Goal: Task Accomplishment & Management: Complete application form

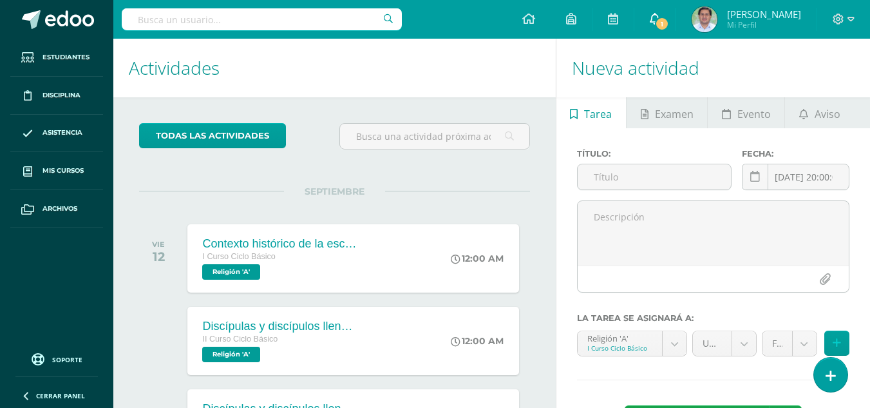
click at [669, 23] on span "1" at bounding box center [662, 24] width 14 height 14
click at [499, 86] on h1 "Actividades" at bounding box center [335, 68] width 412 height 59
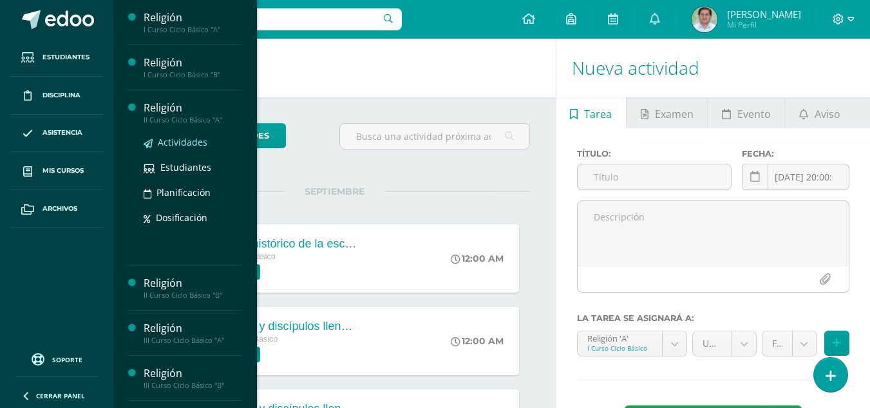
click at [178, 142] on span "Actividades" at bounding box center [183, 142] width 50 height 12
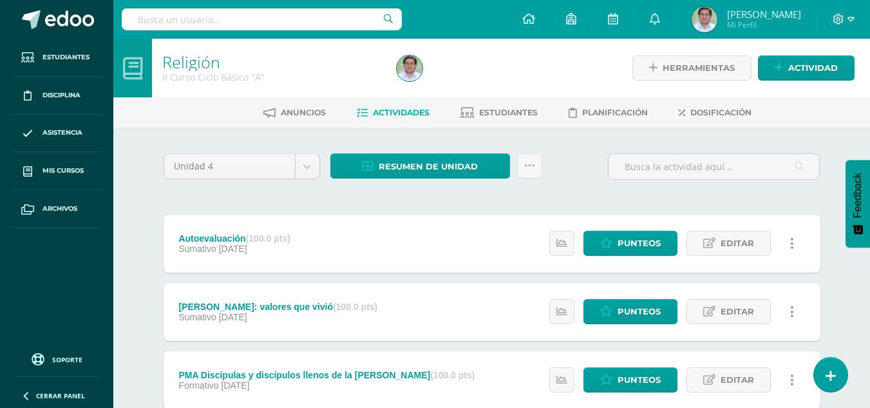
click at [569, 181] on div "Unidad 4 Unidad 1 Unidad 2 Unidad 3 Unidad 4 Resumen de unidad Descargar como H…" at bounding box center [491, 171] width 667 height 37
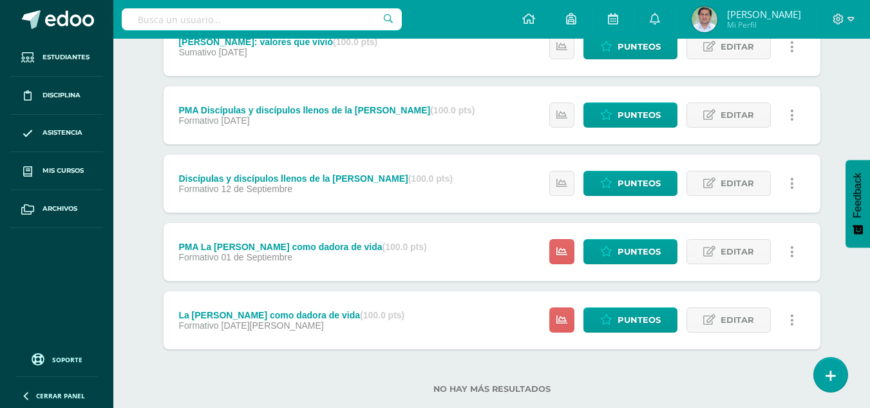
scroll to position [285, 0]
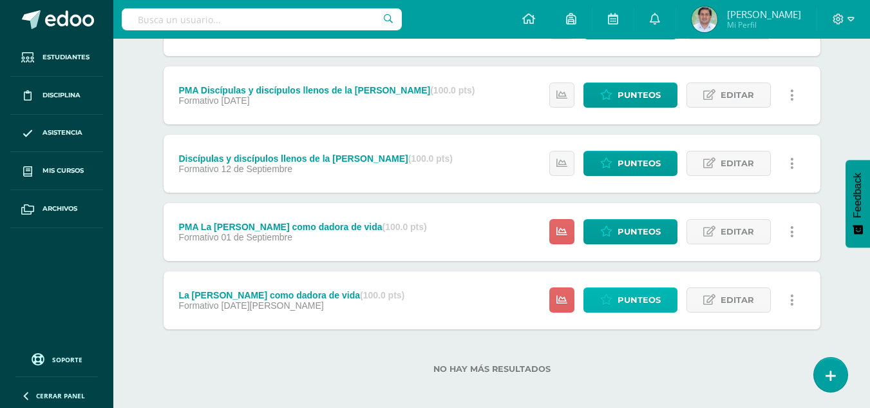
click at [632, 303] on span "Punteos" at bounding box center [639, 300] width 43 height 24
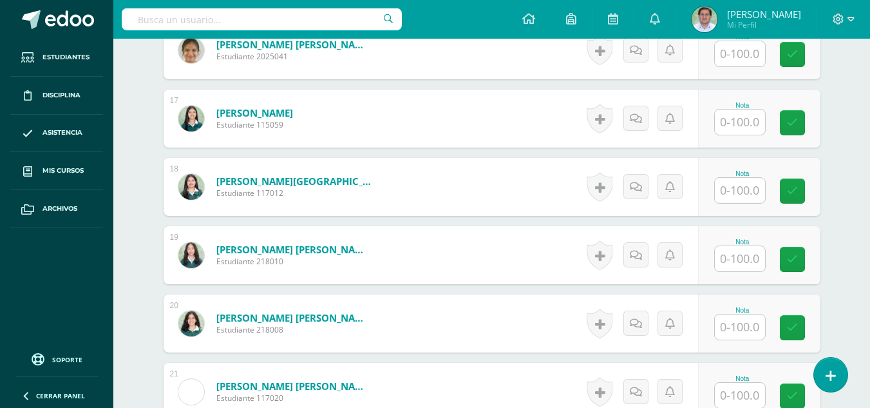
scroll to position [1470, 0]
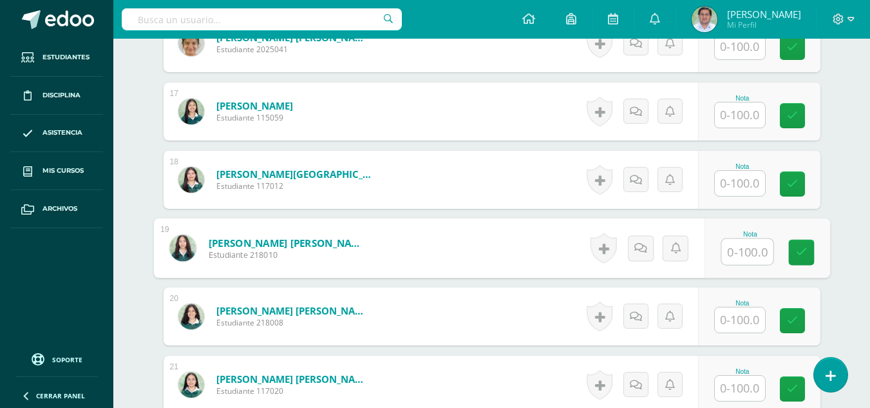
click at [741, 263] on input "text" at bounding box center [747, 252] width 52 height 26
click at [739, 240] on input "text" at bounding box center [747, 252] width 52 height 26
type input "85"
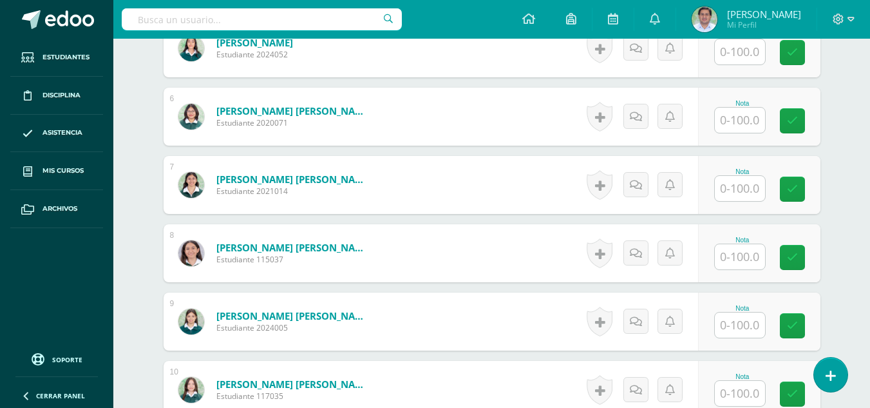
scroll to position [710, 0]
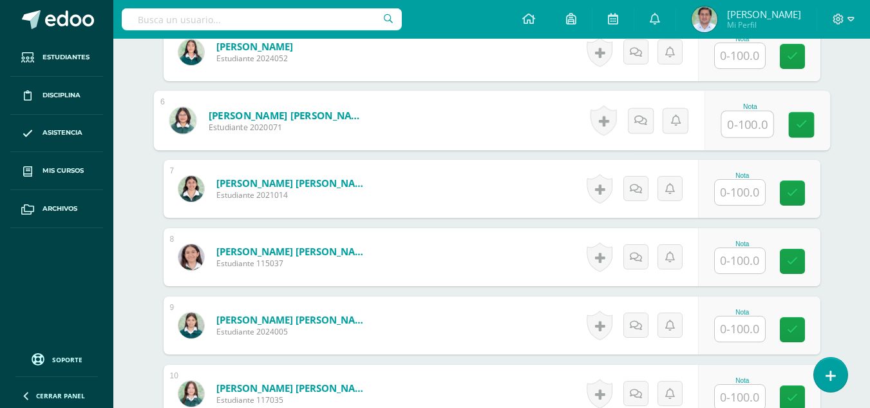
click at [748, 117] on input "text" at bounding box center [747, 124] width 52 height 26
type input "85"
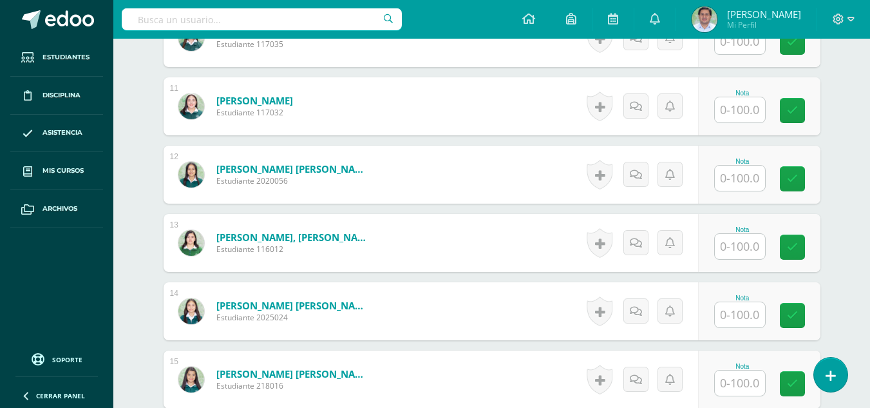
scroll to position [1041, 0]
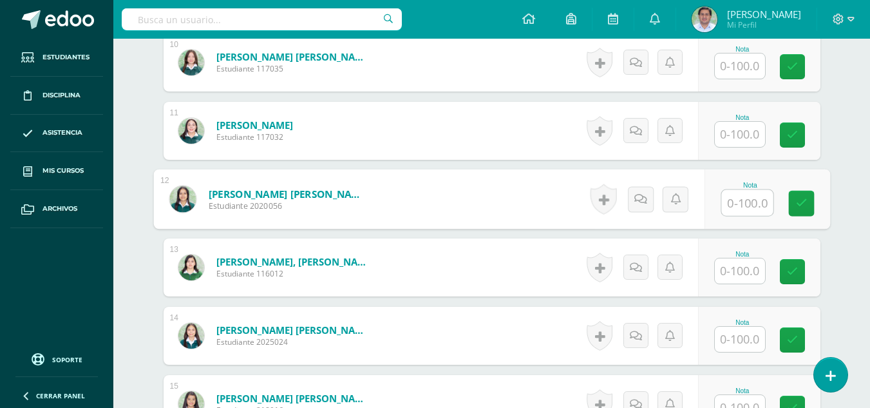
click at [746, 201] on input "text" at bounding box center [747, 203] width 52 height 26
type input "85"
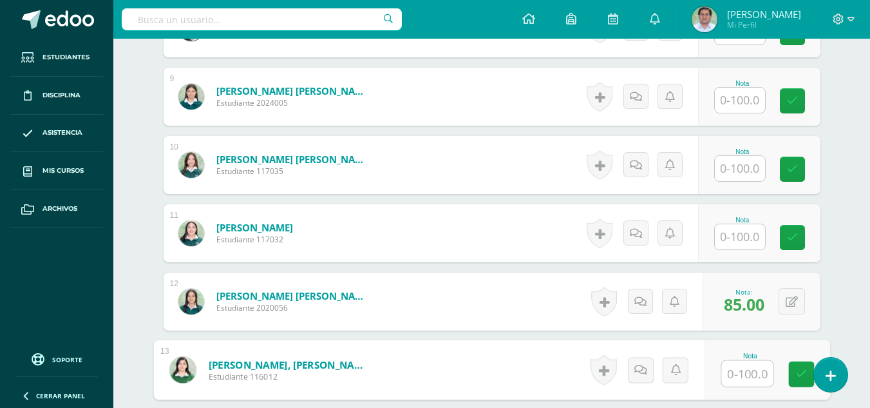
scroll to position [935, 0]
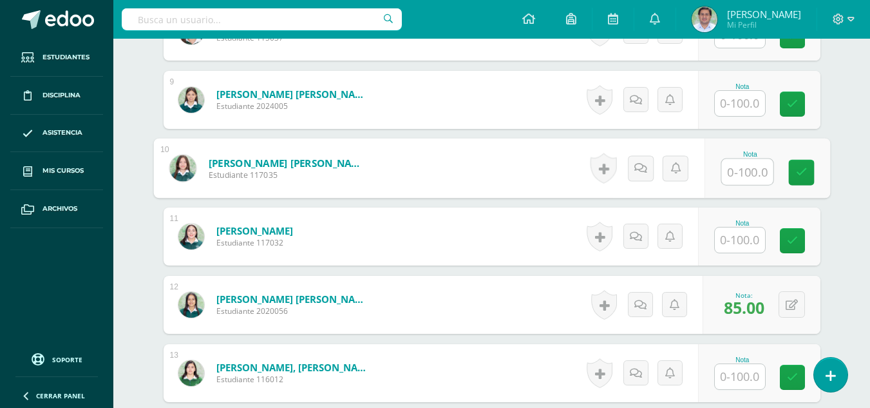
click at [747, 173] on input "text" at bounding box center [747, 172] width 52 height 26
type input "85"
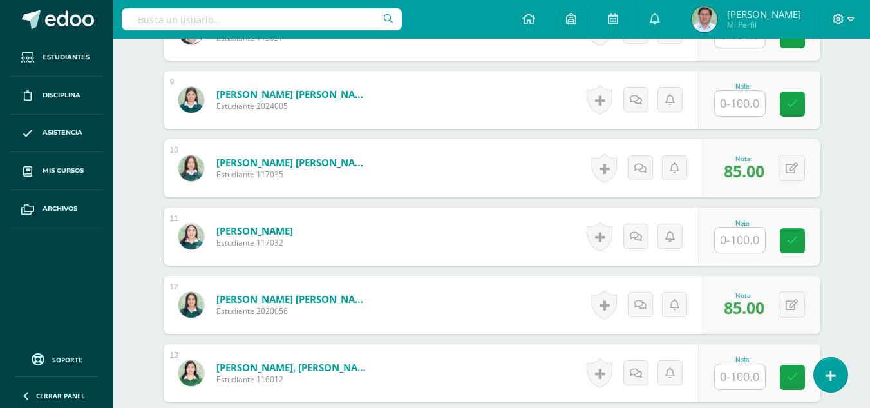
click at [532, 389] on form "[PERSON_NAME], [PERSON_NAME] Estudiante 116012 Nota 0 [GEOGRAPHIC_DATA] N/A" at bounding box center [492, 373] width 657 height 58
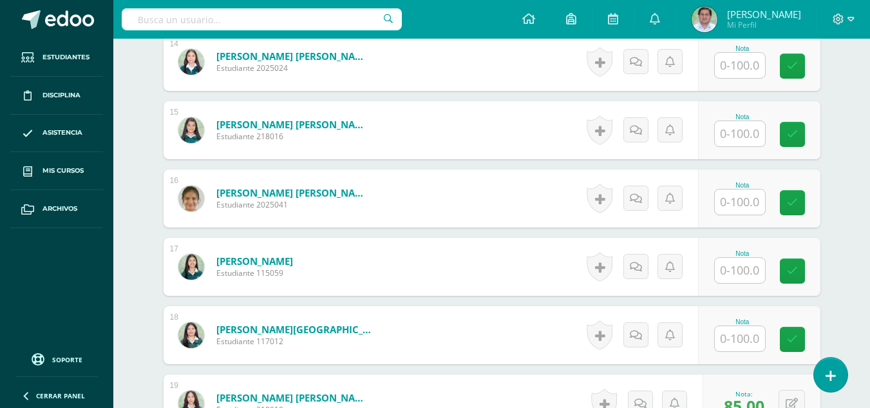
scroll to position [1333, 0]
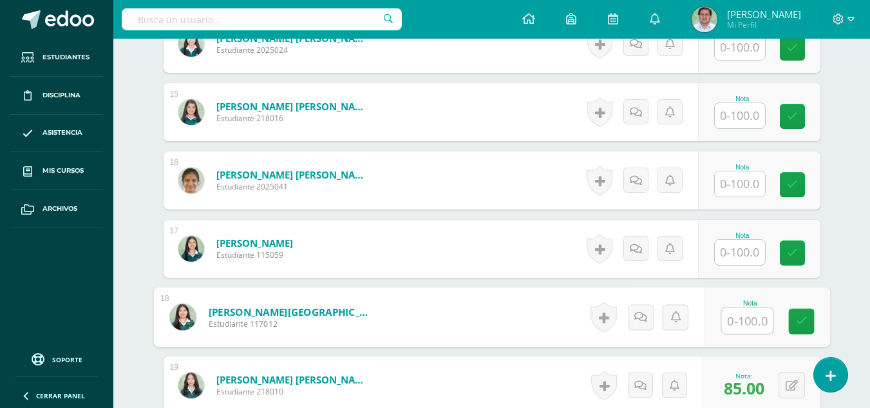
click at [743, 317] on input "text" at bounding box center [747, 321] width 52 height 26
type input "80}"
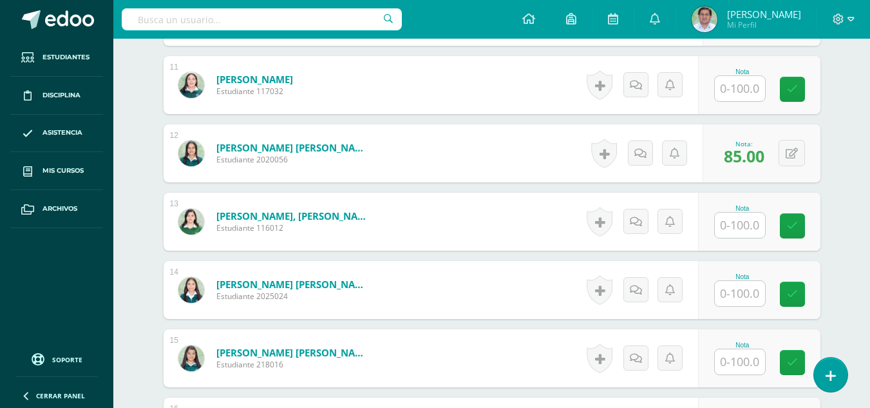
scroll to position [1009, 0]
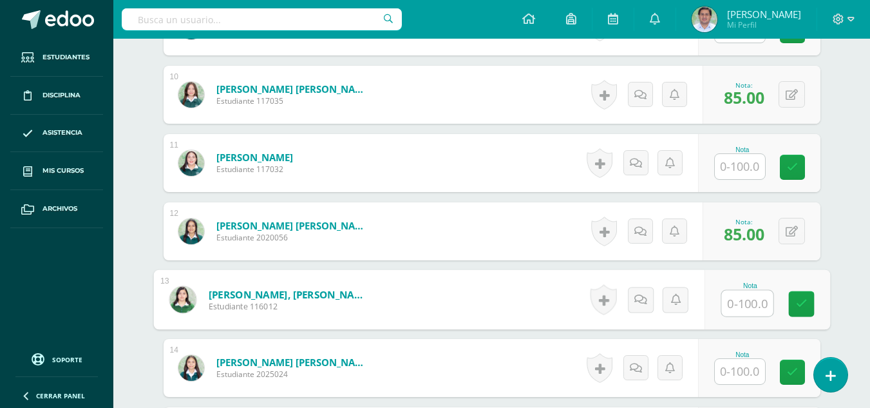
click at [736, 305] on input "text" at bounding box center [747, 304] width 52 height 26
type input "9"
click at [736, 305] on input "text" at bounding box center [747, 304] width 52 height 26
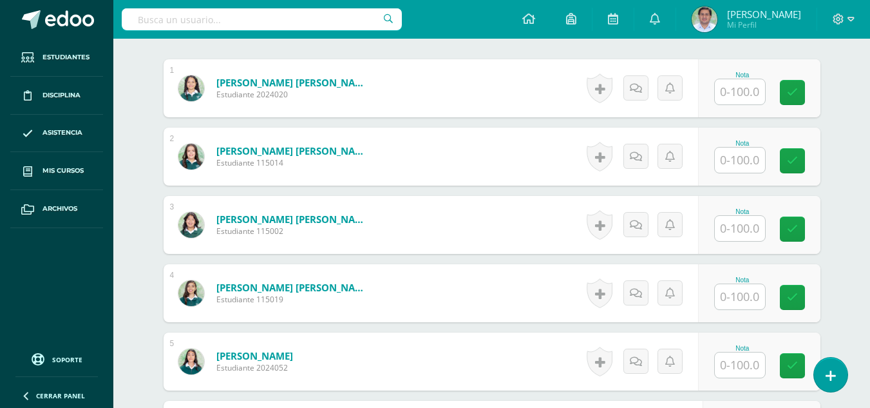
scroll to position [415, 0]
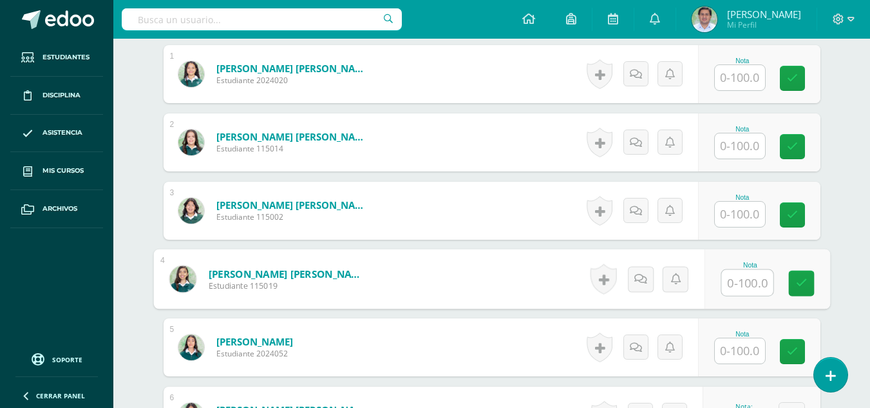
click at [745, 291] on input "text" at bounding box center [747, 283] width 52 height 26
type input "85"
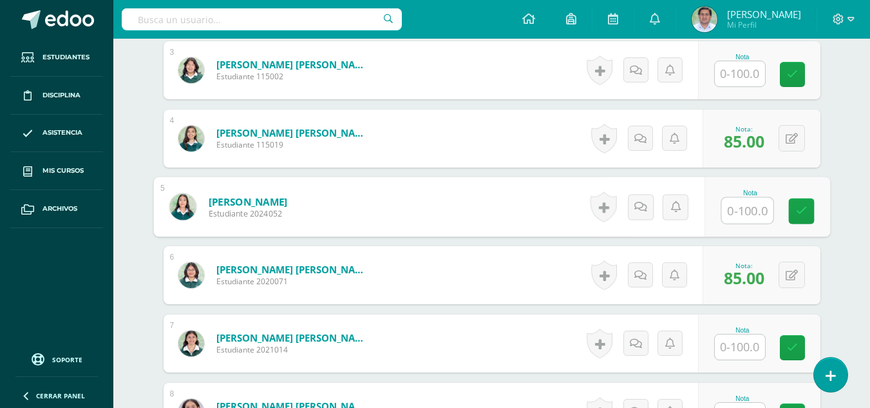
scroll to position [566, 0]
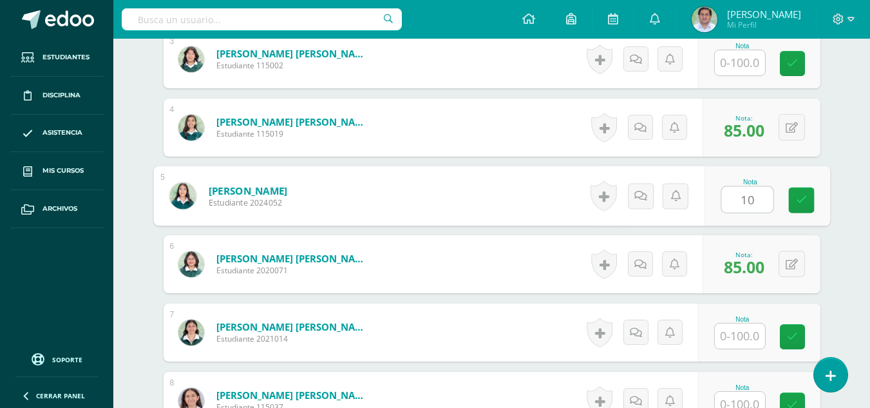
type input "100"
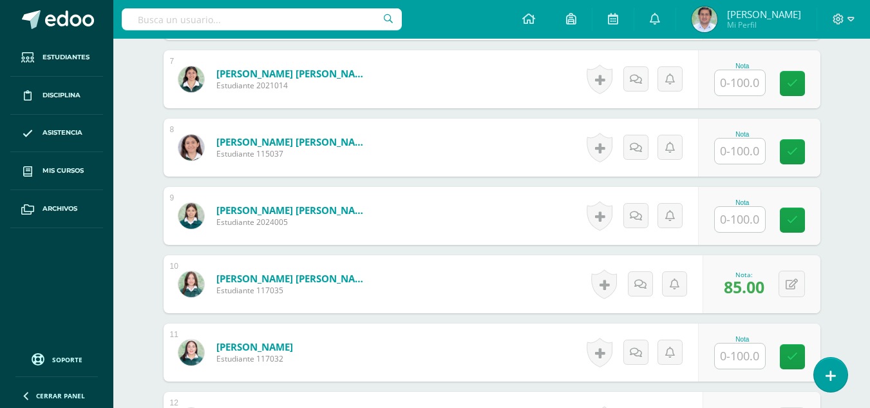
scroll to position [830, 0]
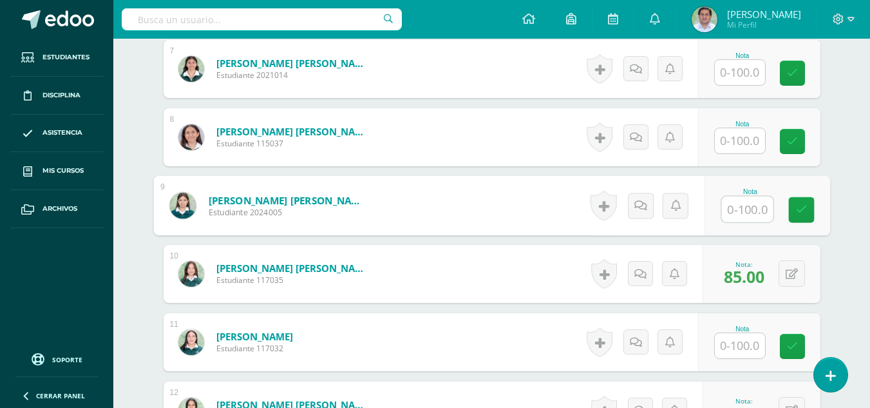
click at [732, 204] on input "text" at bounding box center [747, 209] width 52 height 26
type input "100"
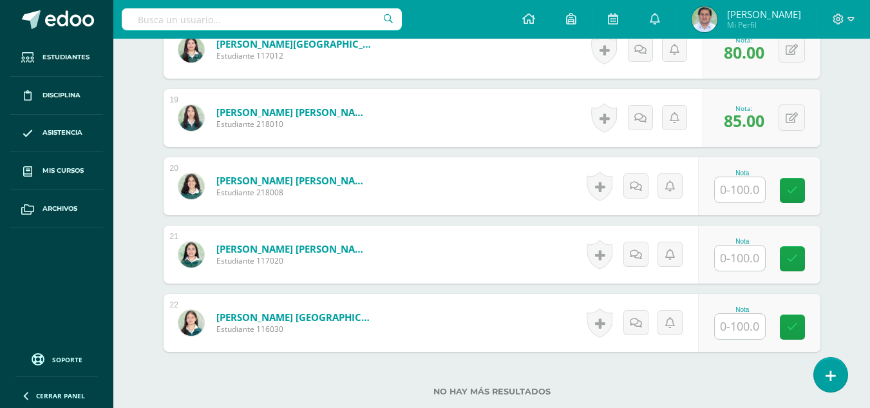
scroll to position [1614, 0]
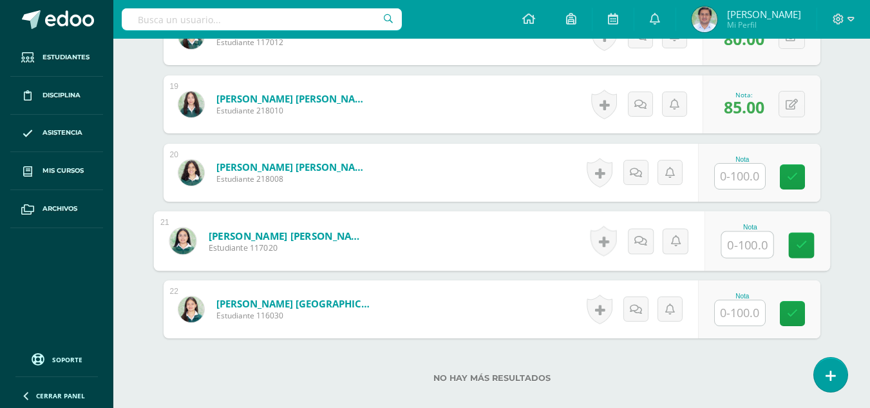
click at [737, 244] on input "text" at bounding box center [747, 245] width 52 height 26
type input "100"
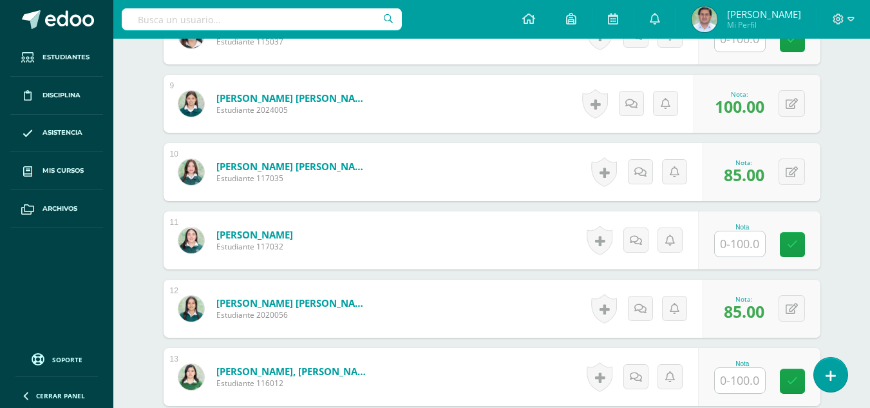
scroll to position [935, 0]
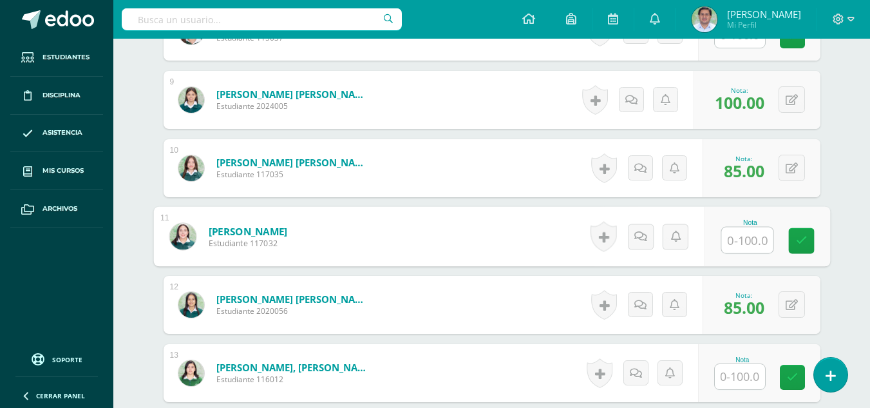
click at [745, 238] on input "text" at bounding box center [747, 240] width 52 height 26
type input "100"
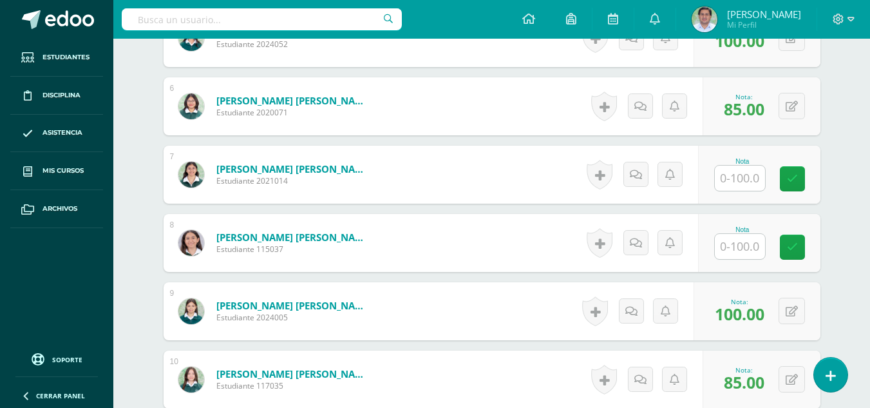
scroll to position [721, 0]
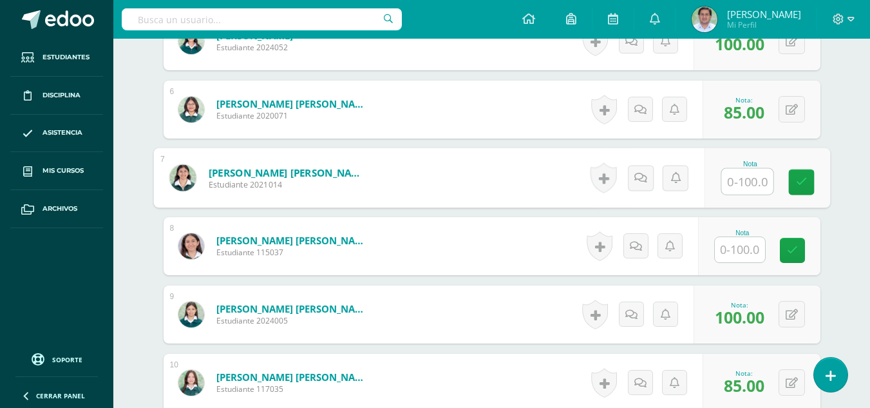
click at [741, 184] on input "text" at bounding box center [747, 182] width 52 height 26
type input "100"
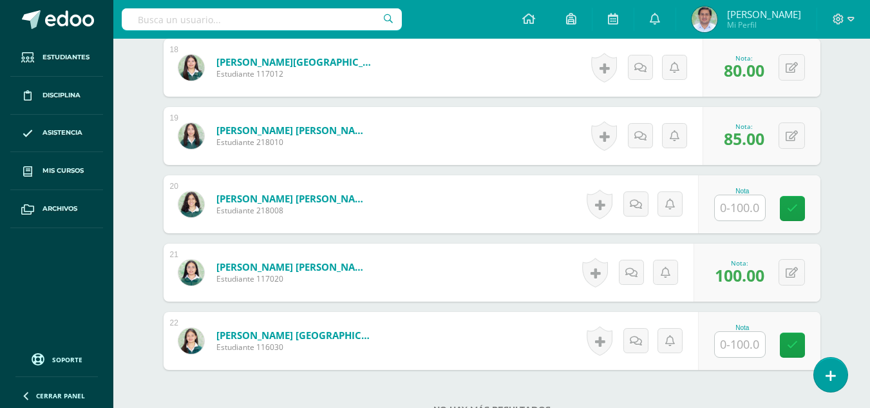
scroll to position [1600, 0]
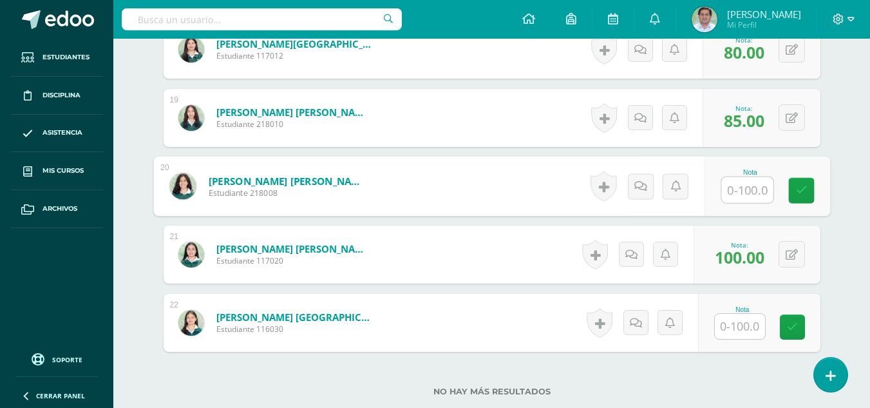
click at [739, 191] on input "text" at bounding box center [747, 190] width 52 height 26
type input "100"
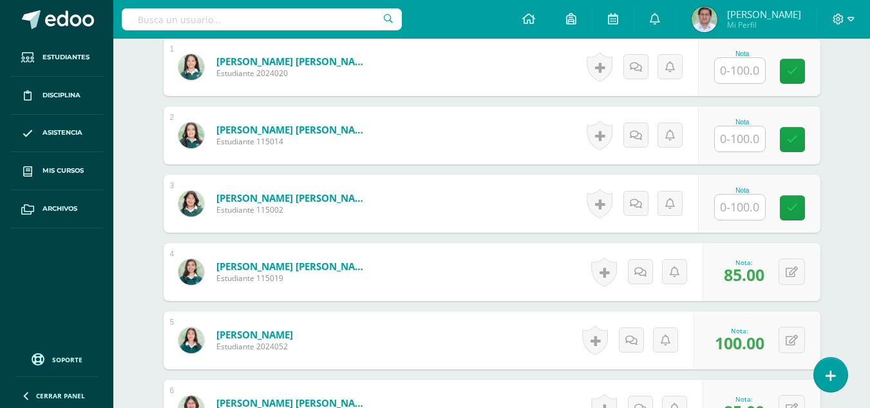
scroll to position [425, 0]
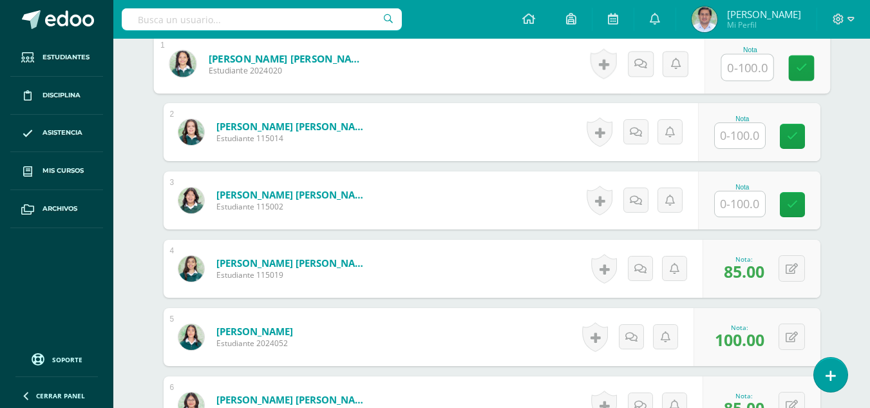
click at [743, 67] on input "text" at bounding box center [747, 68] width 52 height 26
type input "90"
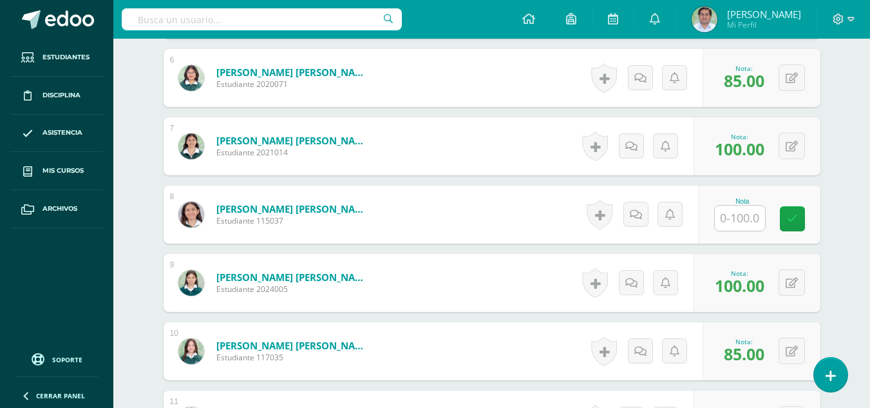
scroll to position [767, 0]
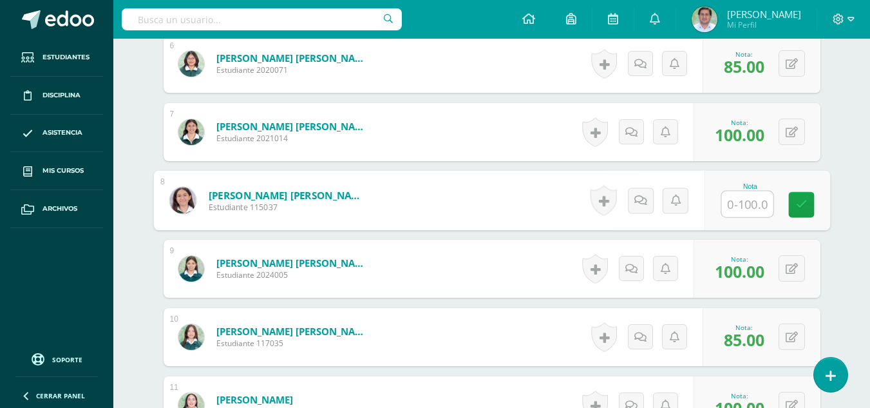
click at [736, 211] on input "text" at bounding box center [747, 204] width 52 height 26
type input "90"
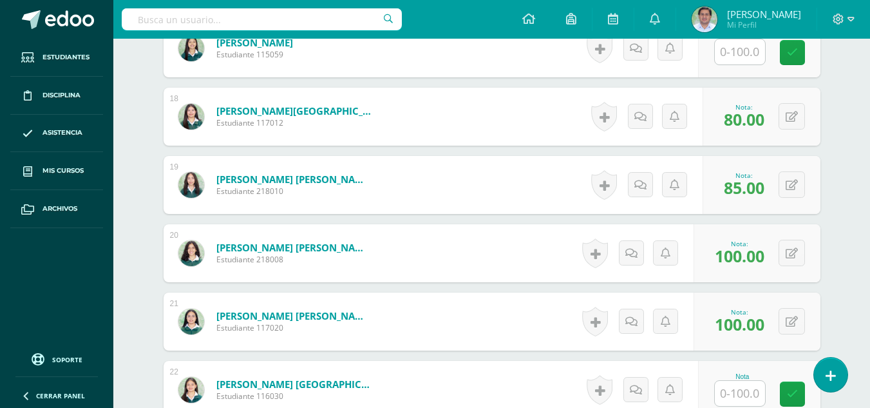
scroll to position [1554, 0]
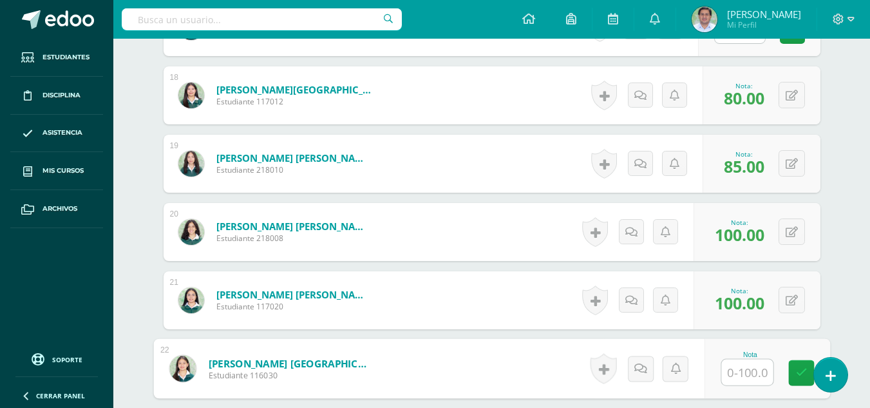
click at [741, 377] on input "text" at bounding box center [747, 372] width 52 height 26
type input "90"
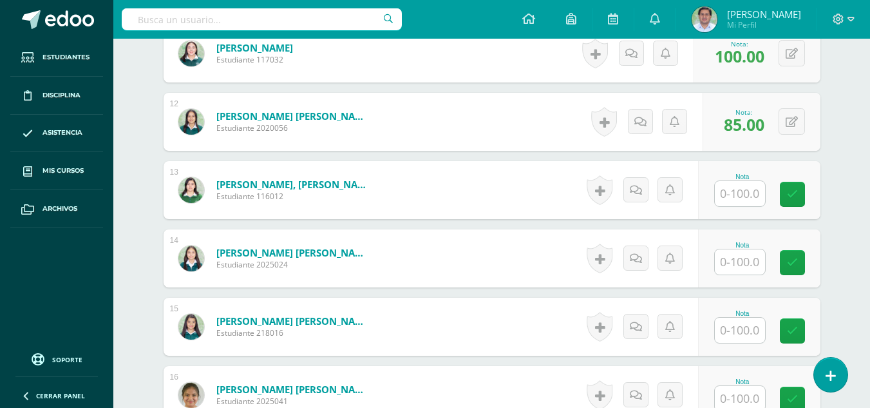
scroll to position [1121, 0]
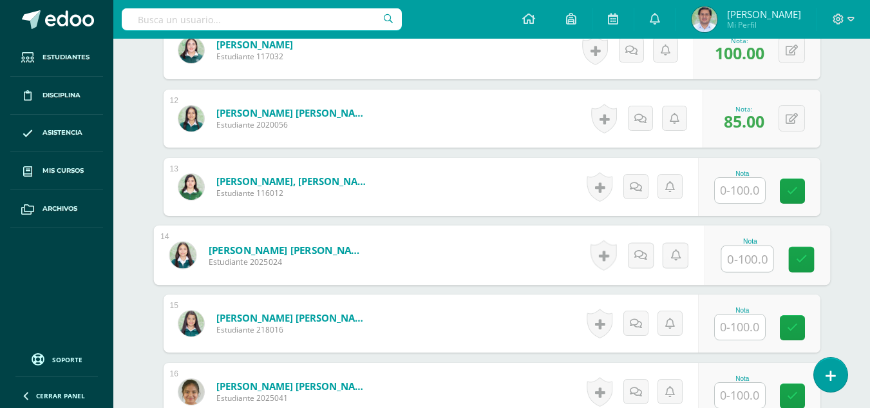
click at [750, 269] on input "text" at bounding box center [747, 259] width 52 height 26
type input "100"
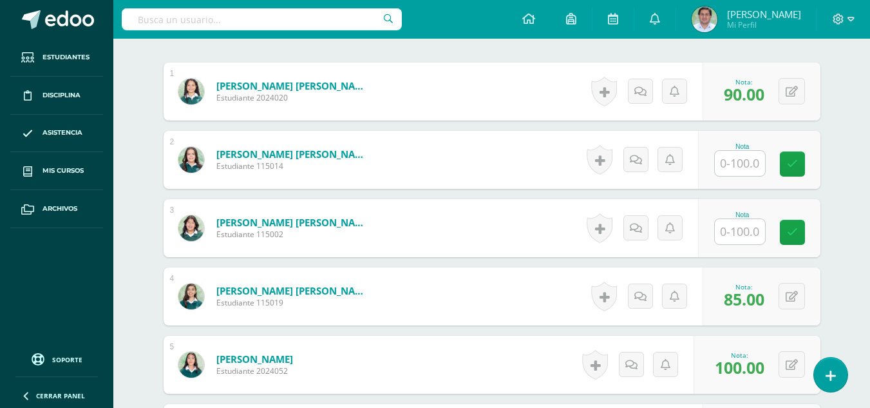
scroll to position [412, 0]
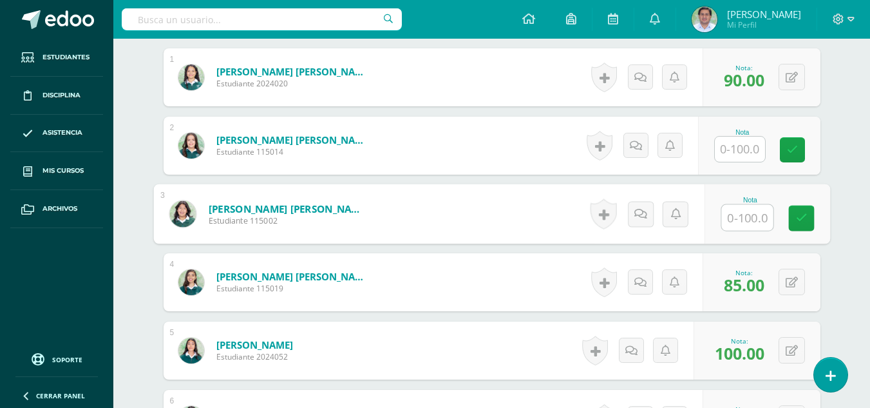
click at [741, 218] on input "text" at bounding box center [747, 218] width 52 height 26
type input "85"
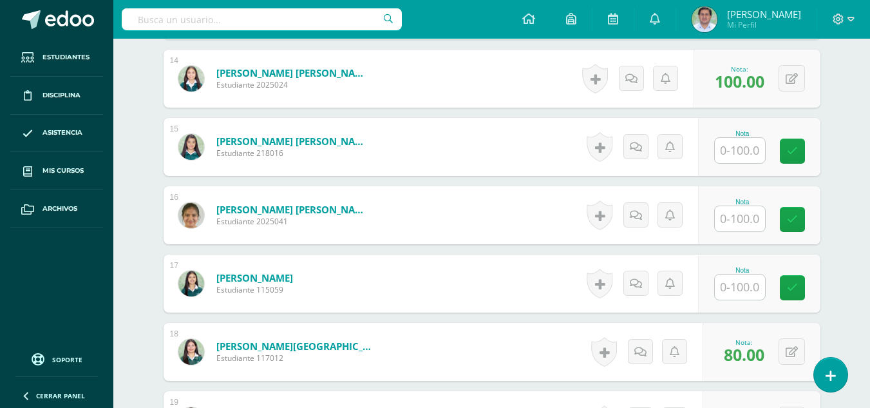
scroll to position [1378, 0]
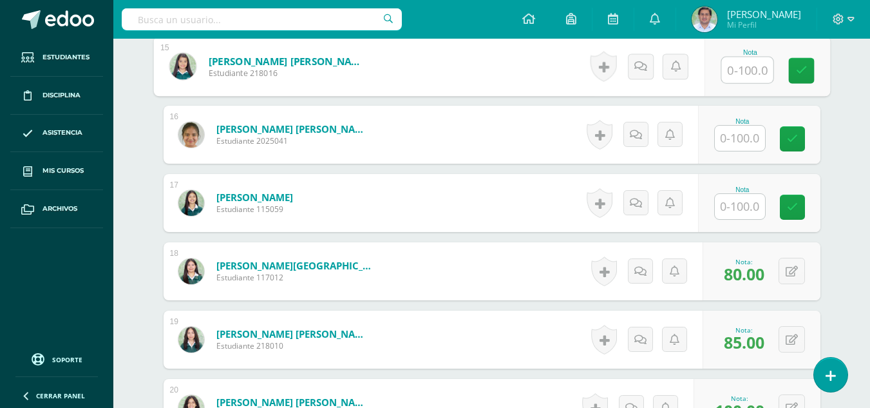
click at [740, 77] on input "text" at bounding box center [747, 70] width 52 height 26
type input "85"
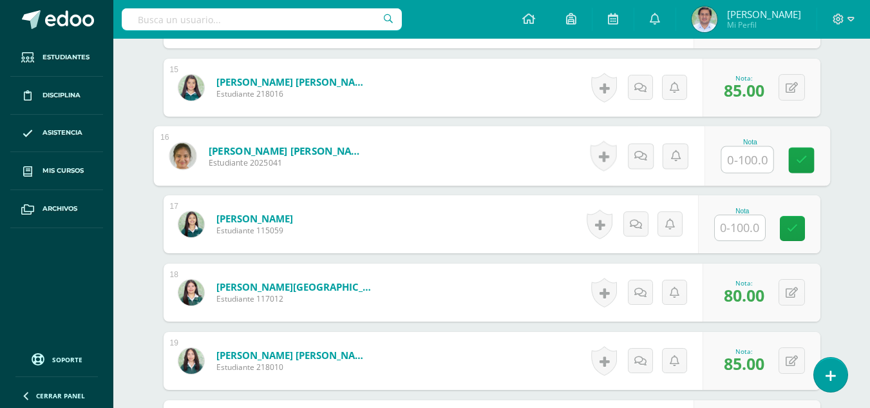
scroll to position [1350, 0]
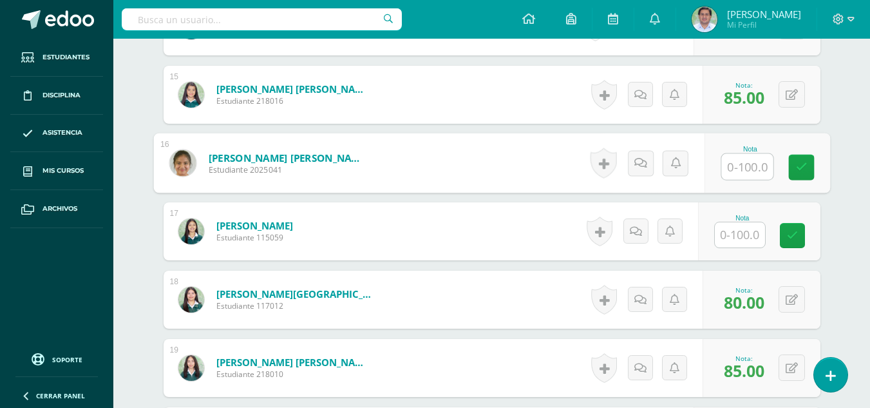
click at [754, 164] on input "text" at bounding box center [747, 167] width 52 height 26
type input "85"
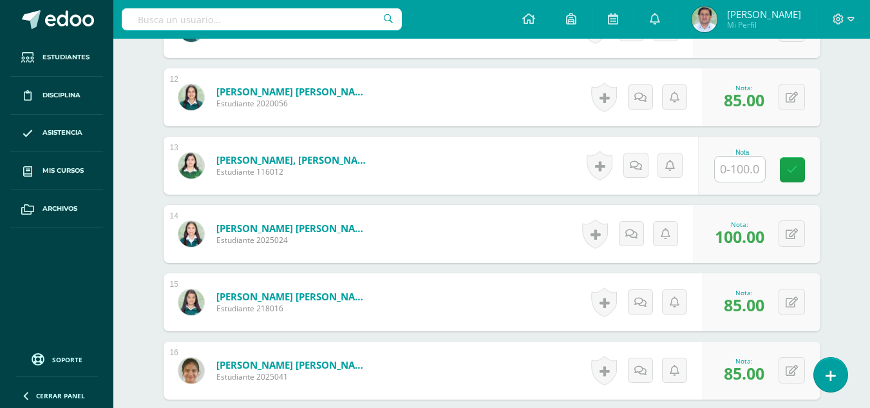
scroll to position [1157, 0]
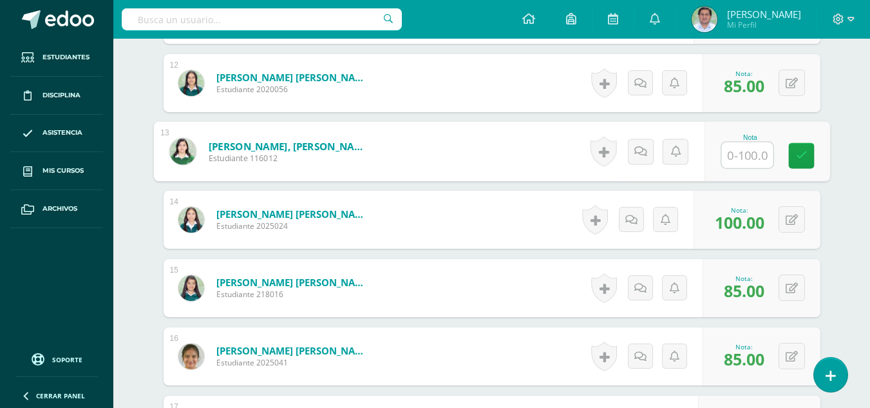
click at [745, 157] on input "text" at bounding box center [747, 155] width 52 height 26
type input "80"
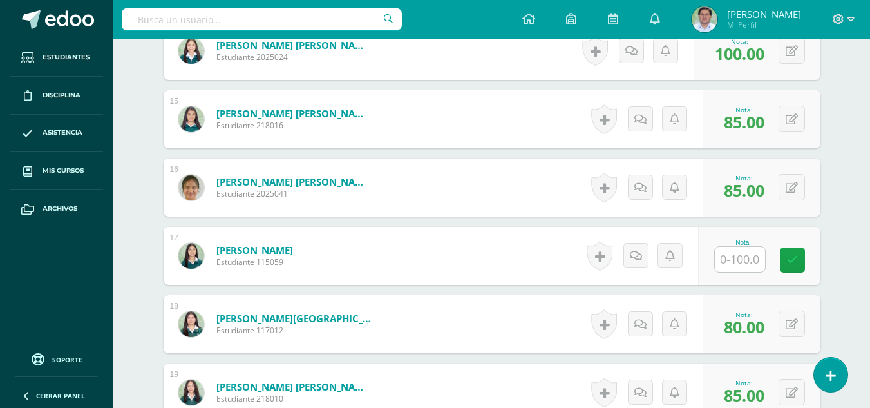
scroll to position [1330, 0]
